Goal: Communication & Community: Answer question/provide support

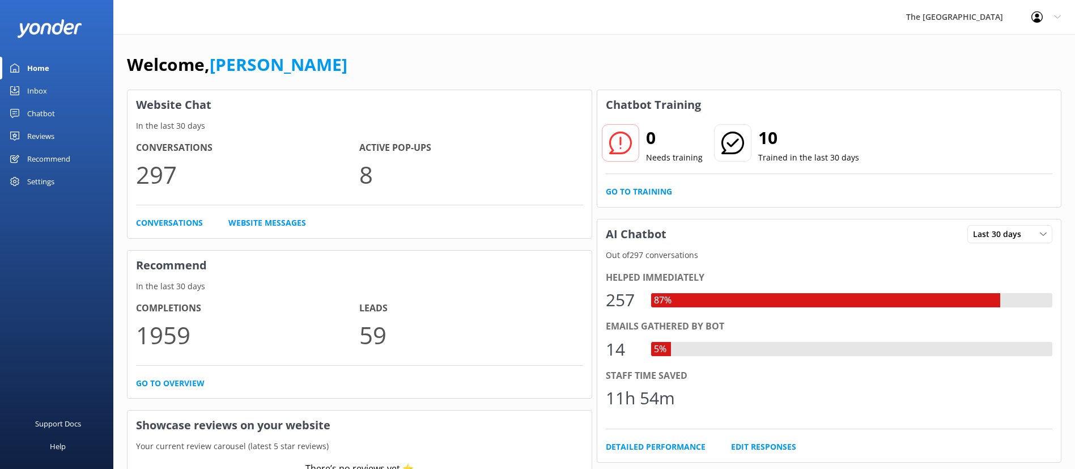
click at [46, 90] on div "Inbox" at bounding box center [37, 90] width 20 height 23
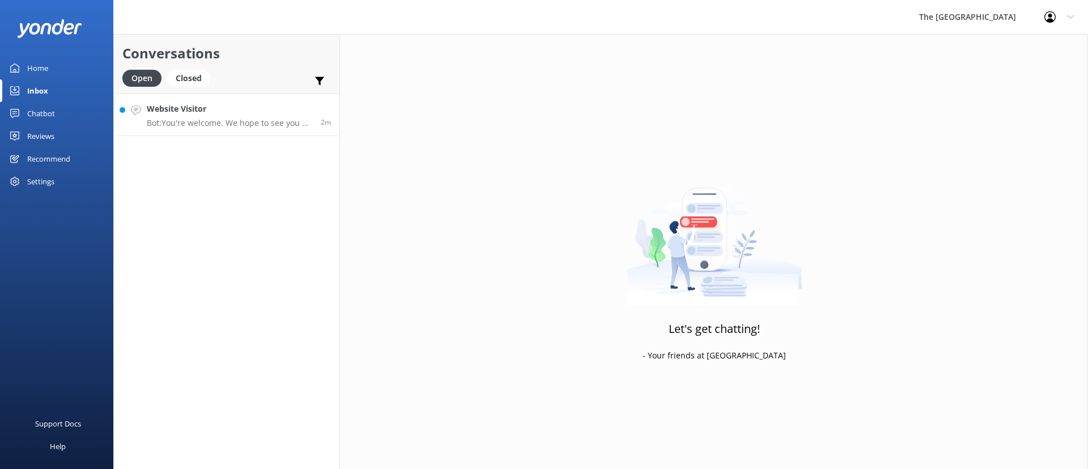
click at [199, 125] on p "Bot: You're welcome. We hope to see you at The [GEOGRAPHIC_DATA] soon!" at bounding box center [229, 123] width 165 height 10
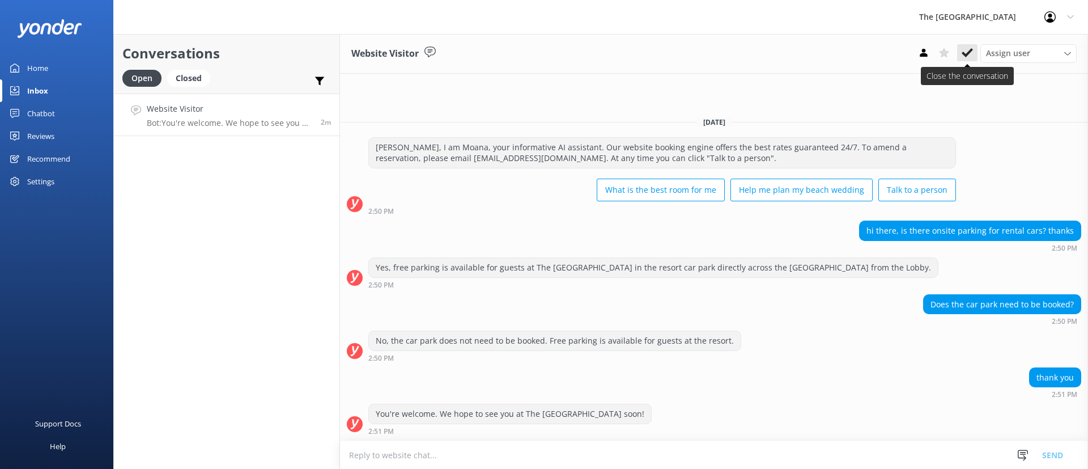
click at [967, 47] on icon at bounding box center [967, 52] width 11 height 11
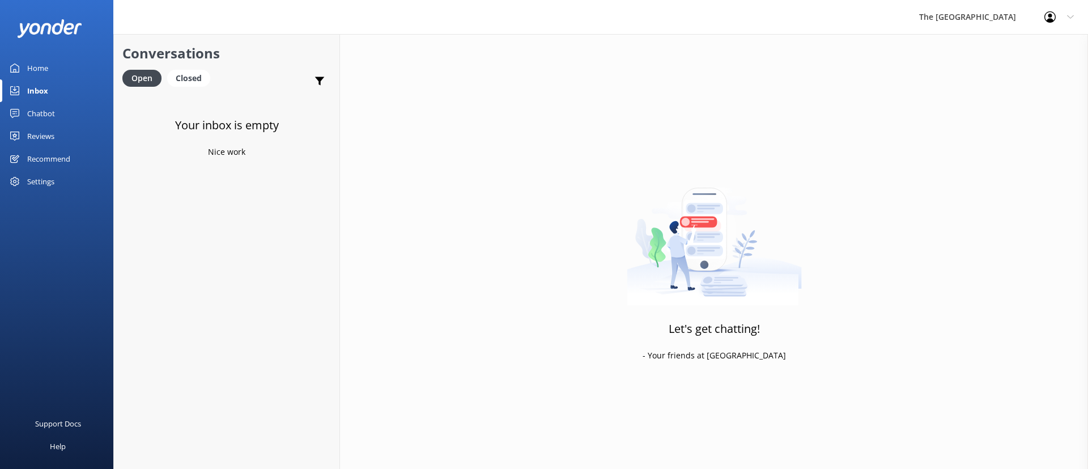
drag, startPoint x: 234, startPoint y: 266, endPoint x: 235, endPoint y: 48, distance: 218.2
click at [234, 265] on div "Your inbox is empty Nice work" at bounding box center [227, 327] width 226 height 469
